Goal: Information Seeking & Learning: Learn about a topic

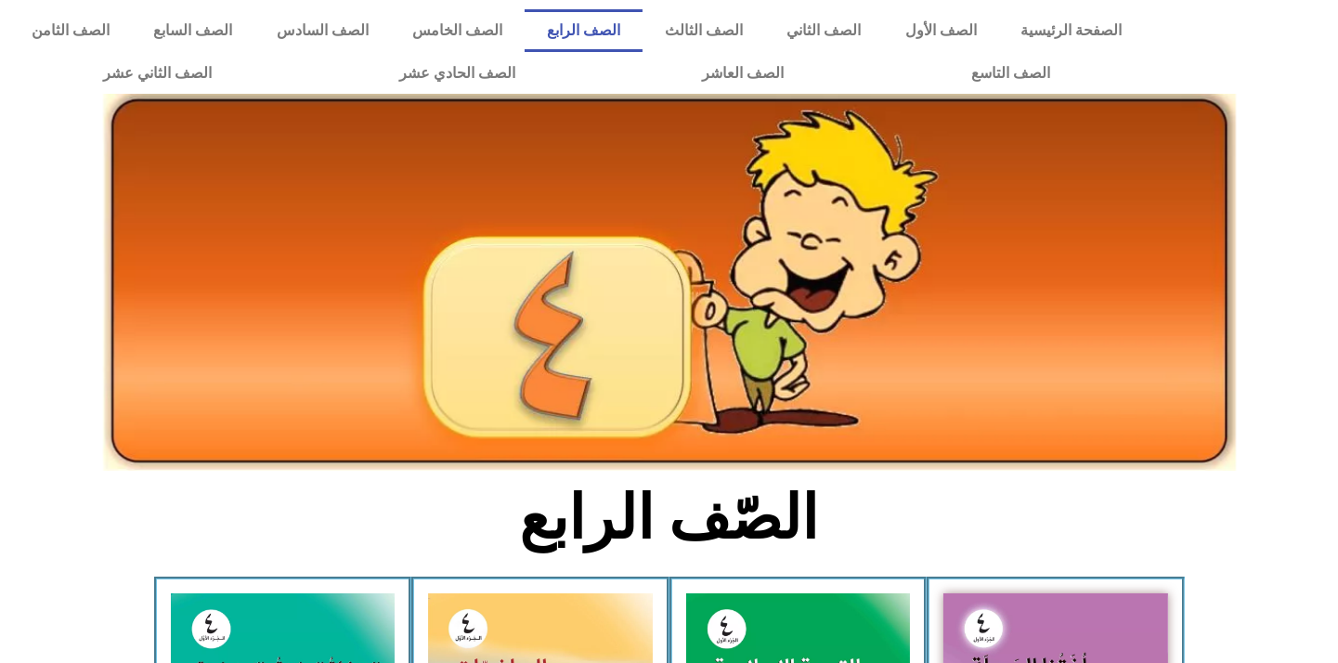
scroll to position [309, 0]
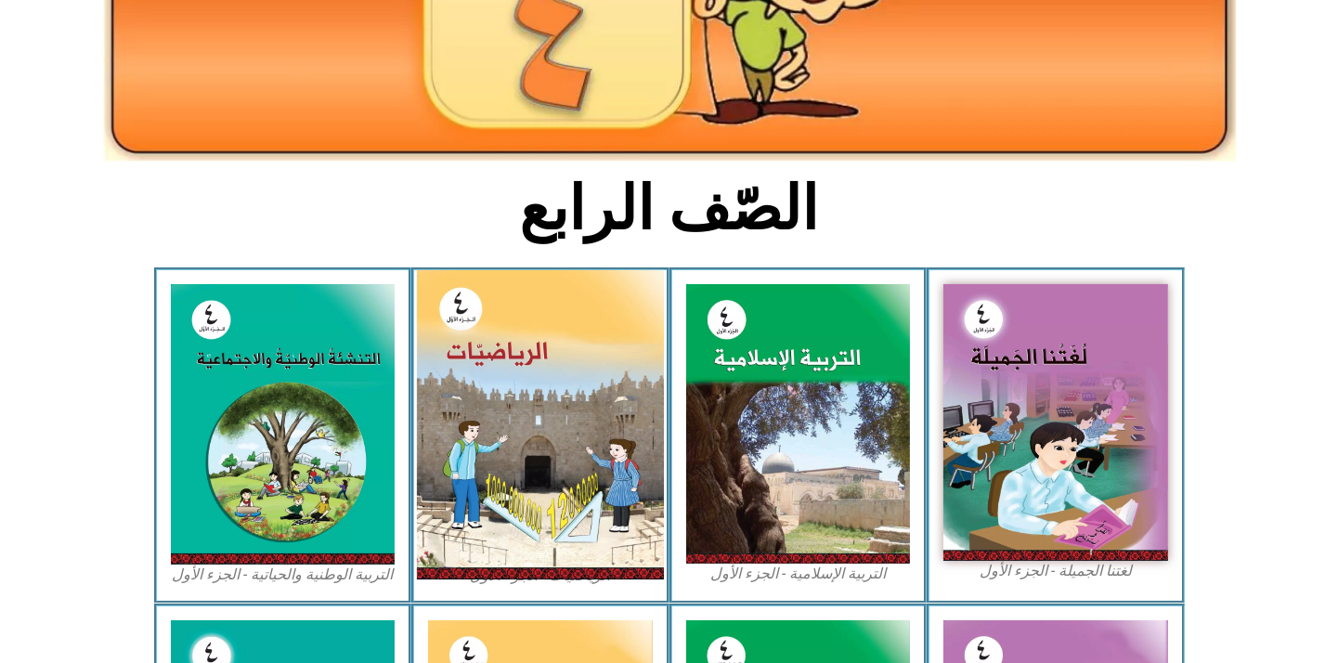
click at [492, 449] on img at bounding box center [540, 424] width 247 height 309
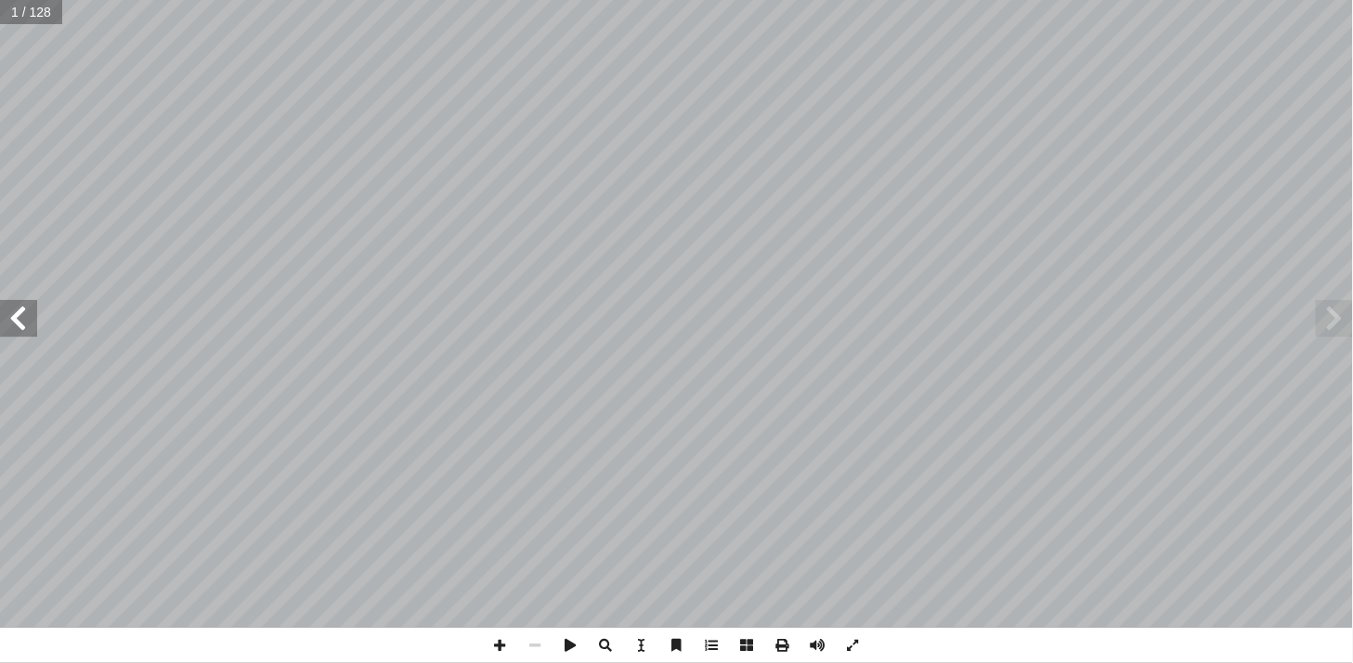
click at [15, 320] on span at bounding box center [18, 318] width 37 height 37
click at [16, 323] on span at bounding box center [18, 318] width 37 height 37
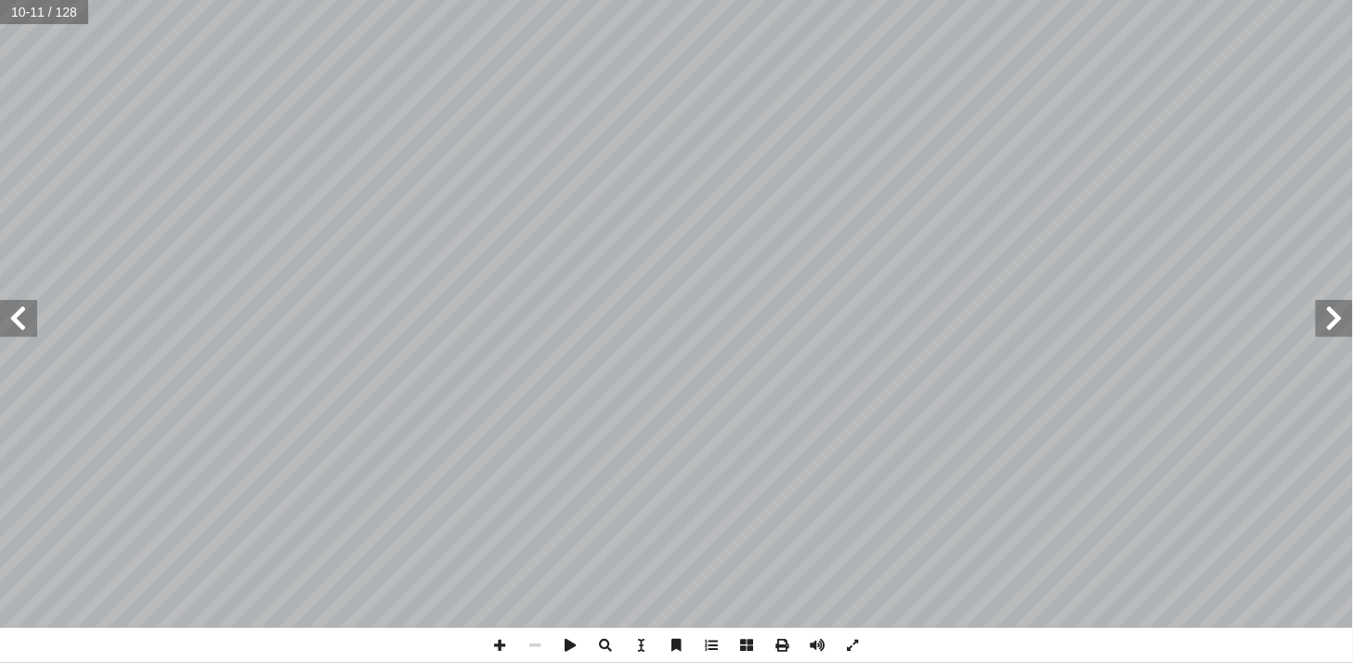
click at [15, 317] on span at bounding box center [18, 318] width 37 height 37
click at [28, 322] on span at bounding box center [18, 318] width 37 height 37
click at [14, 310] on span at bounding box center [18, 318] width 37 height 37
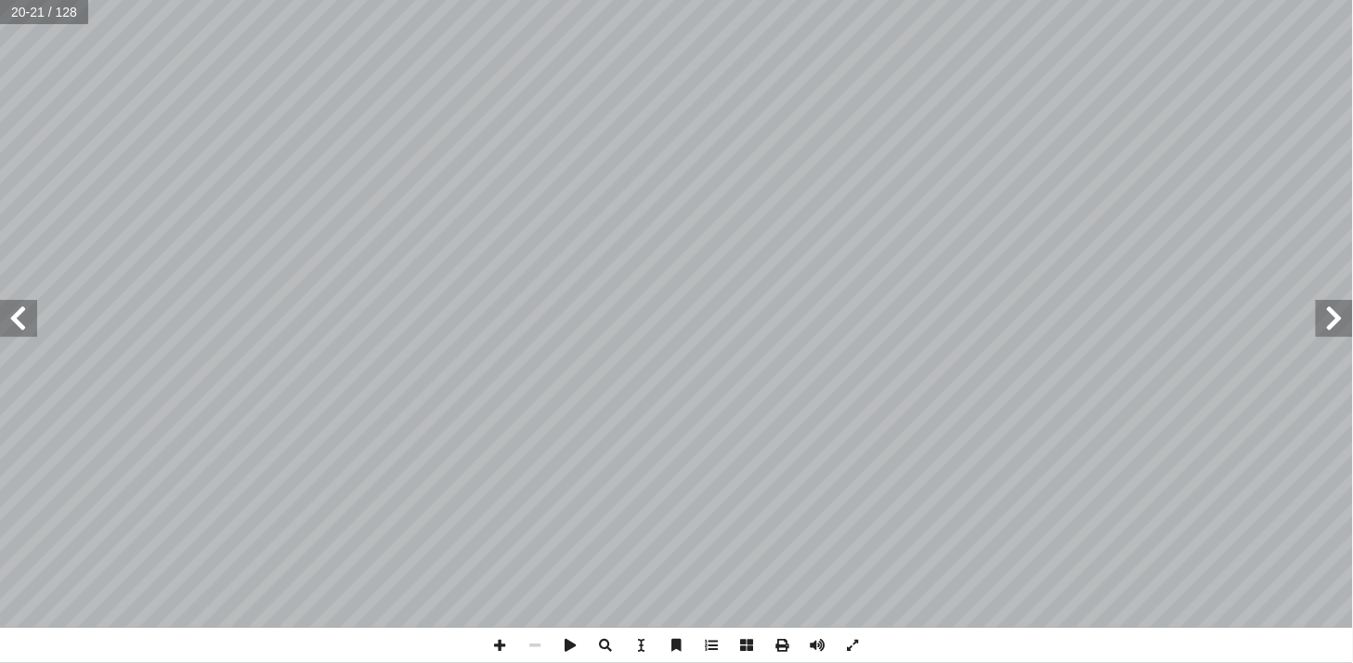
click at [33, 329] on span at bounding box center [18, 318] width 37 height 37
click at [32, 329] on span at bounding box center [18, 318] width 37 height 37
click at [26, 329] on span at bounding box center [18, 318] width 37 height 37
click at [496, 645] on span at bounding box center [500, 645] width 35 height 35
click at [21, 326] on span at bounding box center [18, 318] width 37 height 37
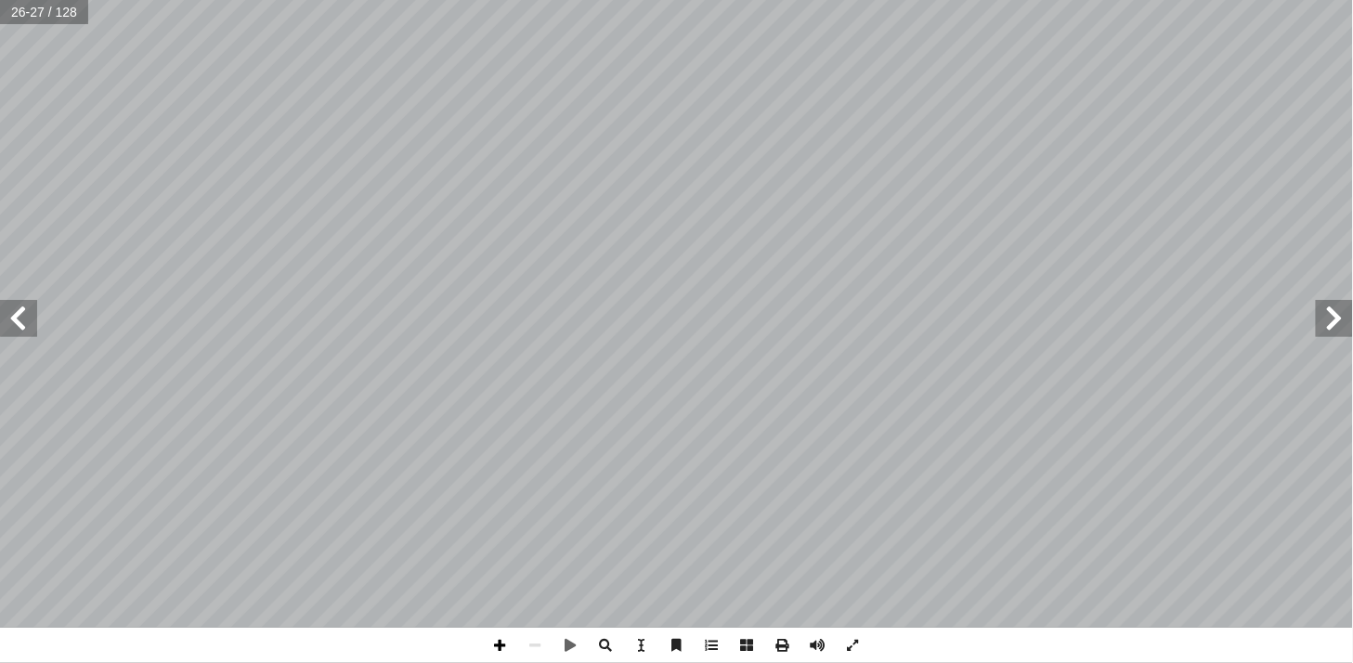
click at [499, 645] on span at bounding box center [500, 645] width 35 height 35
click at [538, 636] on span at bounding box center [535, 645] width 35 height 35
click at [1328, 326] on span at bounding box center [1333, 318] width 37 height 37
click at [15, 316] on span at bounding box center [18, 318] width 37 height 37
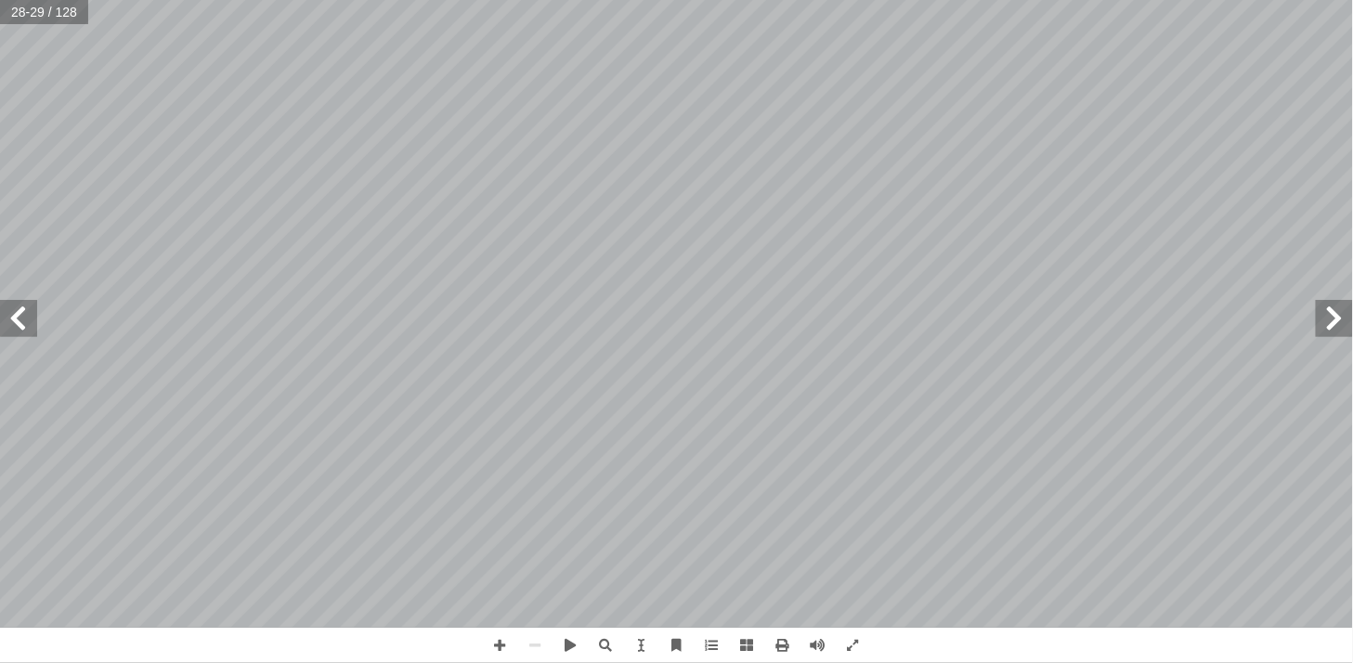
click at [14, 314] on span at bounding box center [18, 318] width 37 height 37
click at [1328, 335] on span at bounding box center [1333, 318] width 37 height 37
click at [1330, 311] on span at bounding box center [1333, 318] width 37 height 37
click at [1320, 310] on span at bounding box center [1333, 318] width 37 height 37
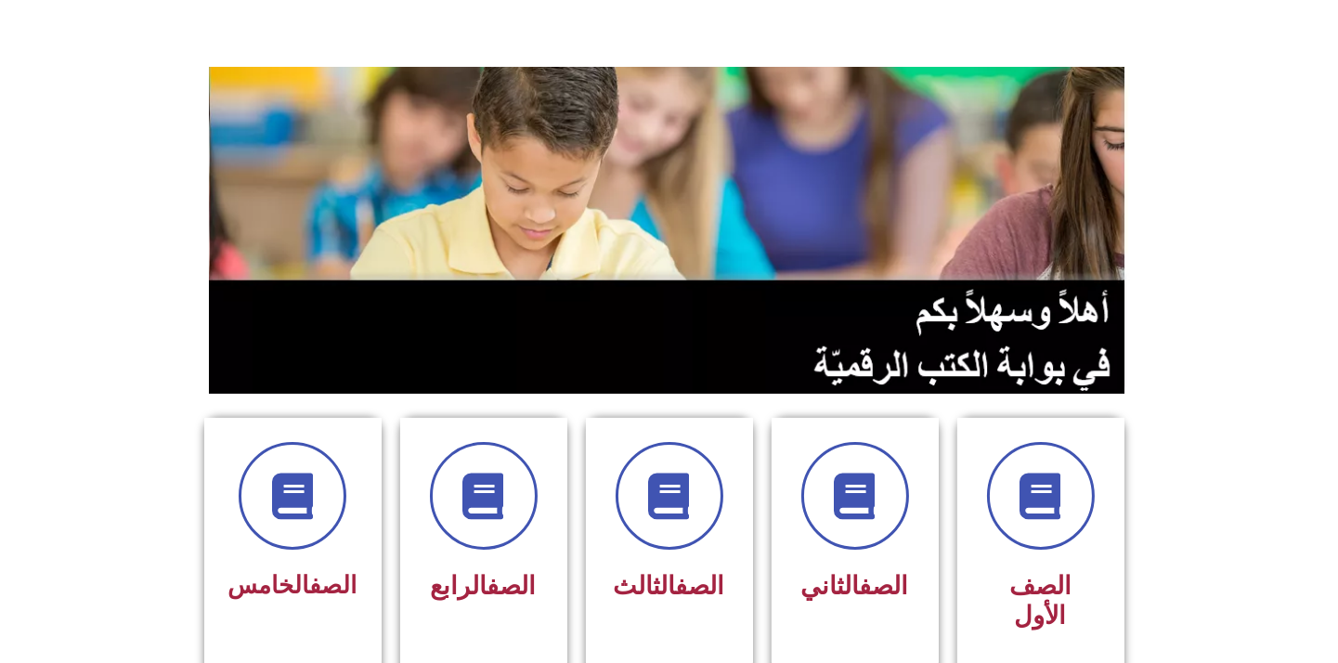
scroll to position [206, 0]
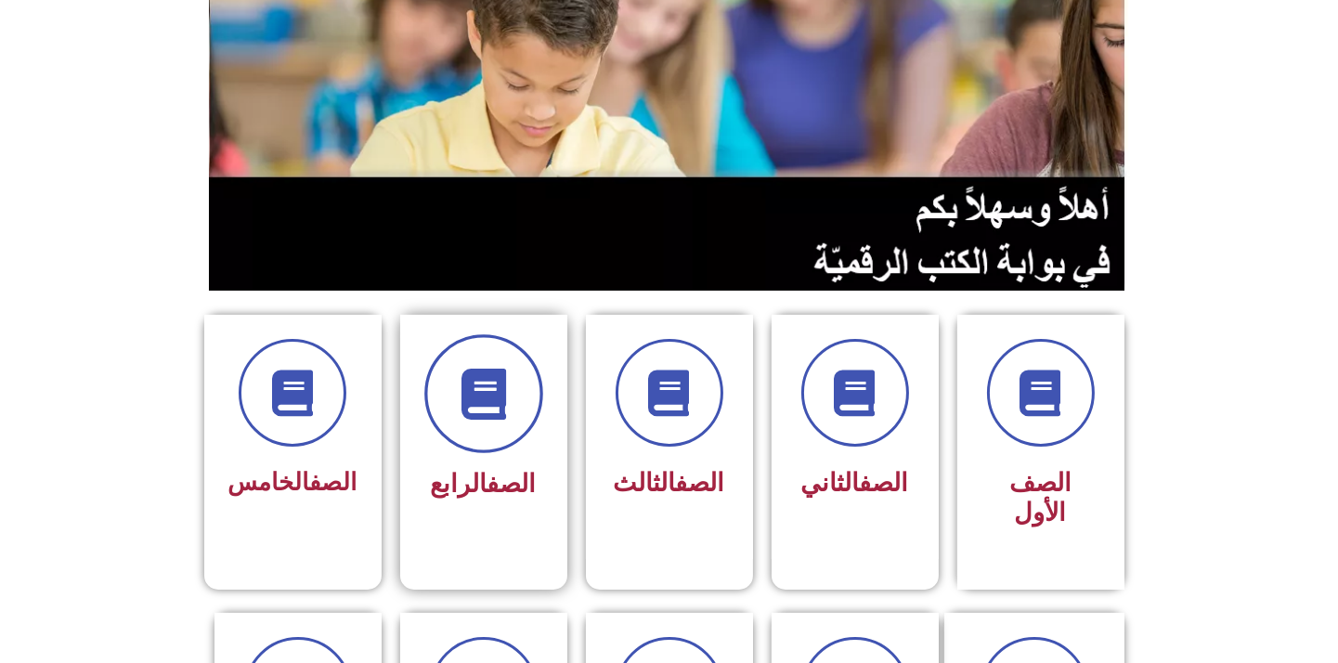
click at [494, 421] on span at bounding box center [483, 393] width 119 height 119
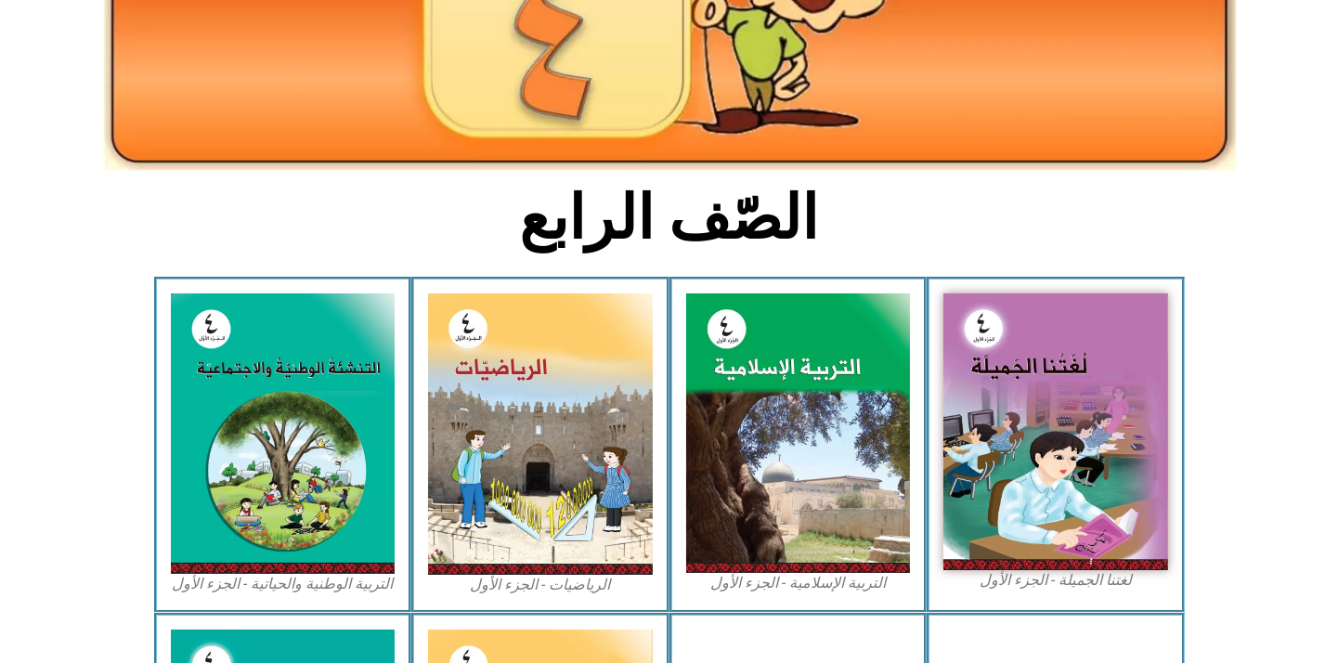
scroll to position [309, 0]
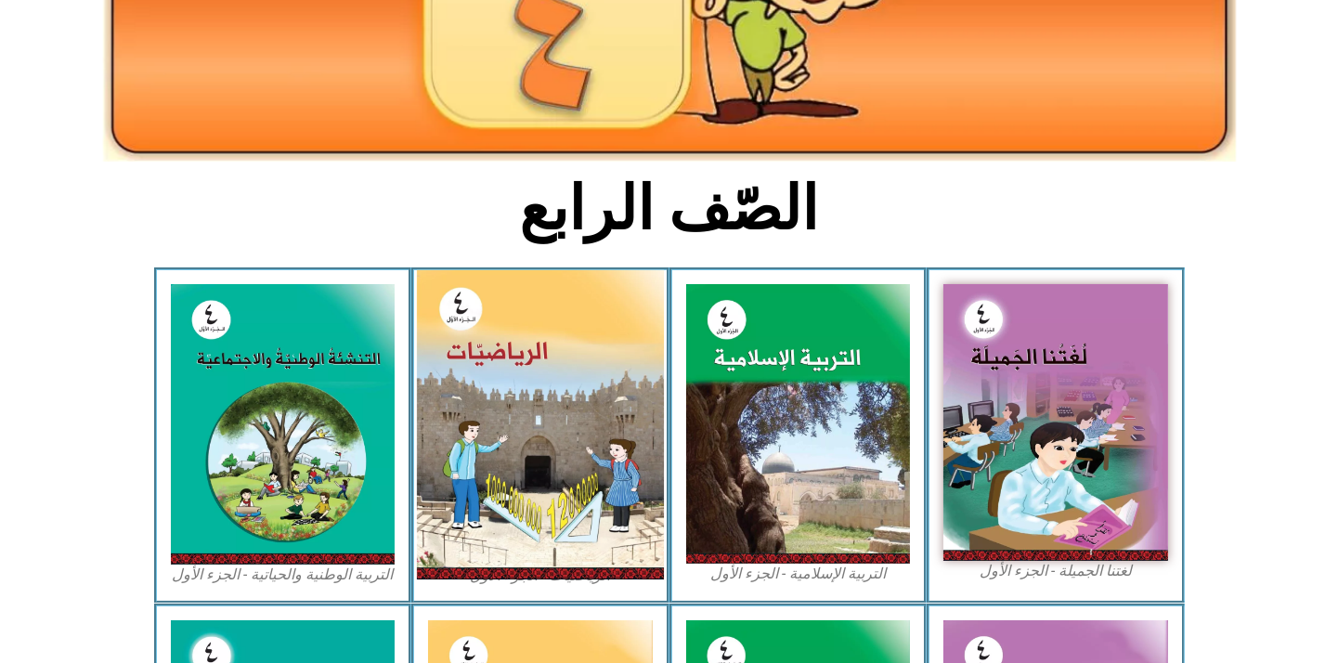
click at [579, 447] on img at bounding box center [540, 424] width 247 height 309
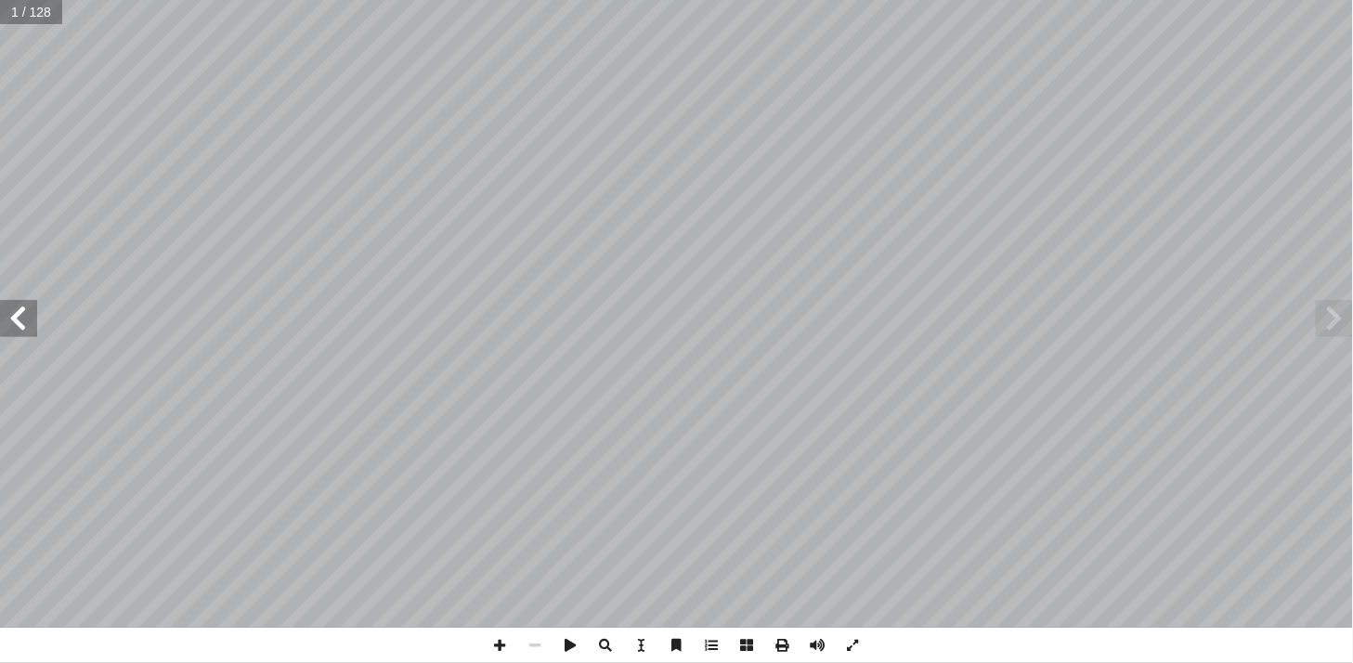
click at [22, 326] on span at bounding box center [18, 318] width 37 height 37
click at [29, 321] on span at bounding box center [18, 318] width 37 height 37
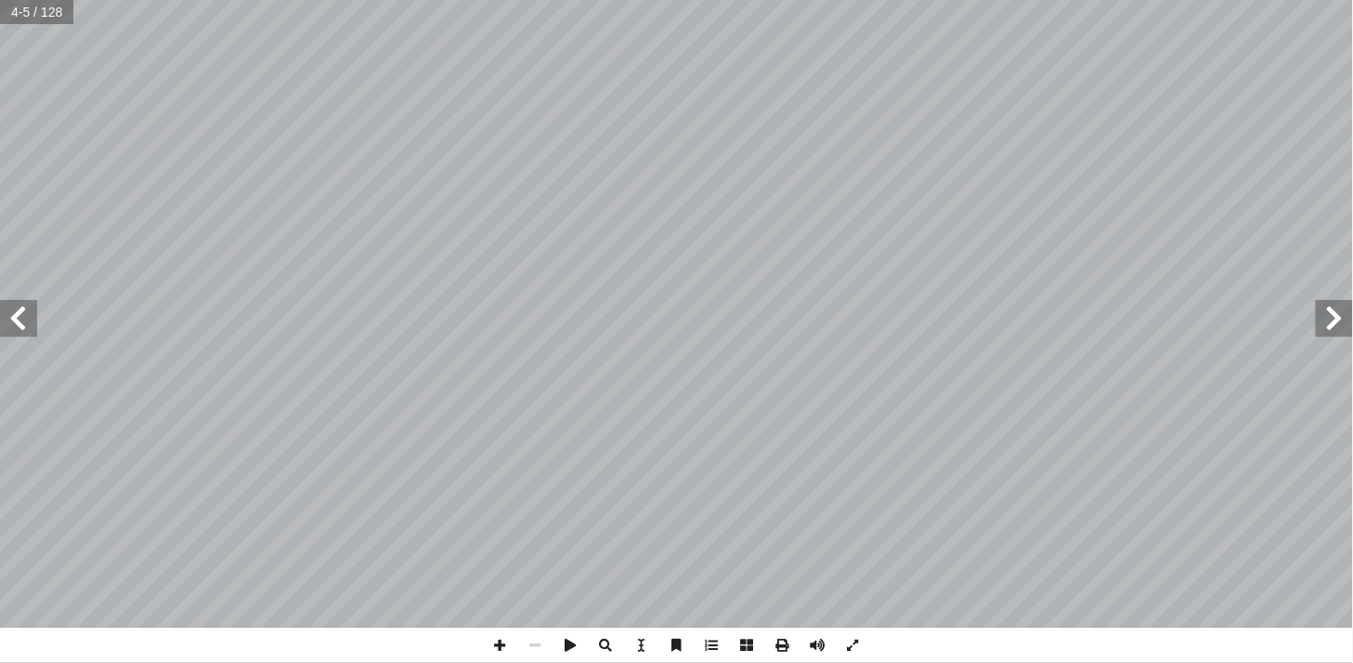
click at [30, 321] on span at bounding box center [18, 318] width 37 height 37
click at [21, 316] on span at bounding box center [18, 318] width 37 height 37
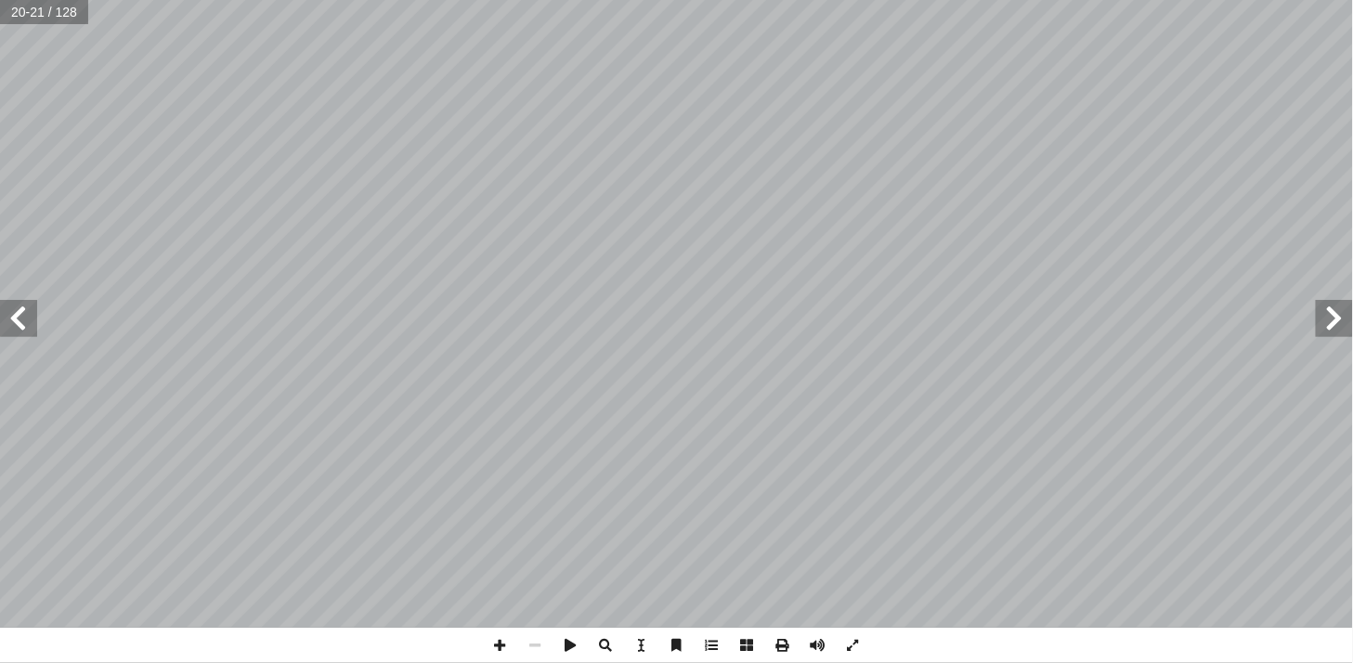
click at [21, 316] on span at bounding box center [18, 318] width 37 height 37
click at [504, 637] on span at bounding box center [500, 645] width 35 height 35
click at [490, 641] on span at bounding box center [500, 645] width 35 height 35
